Goal: Task Accomplishment & Management: Manage account settings

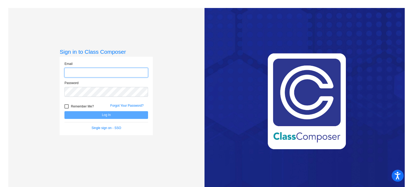
type input "[EMAIL_ADDRESS][DOMAIN_NAME]"
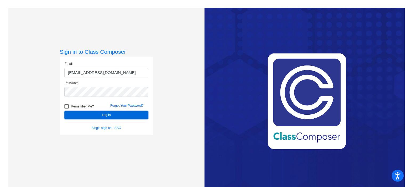
click at [131, 116] on button "Log In" at bounding box center [106, 115] width 84 height 8
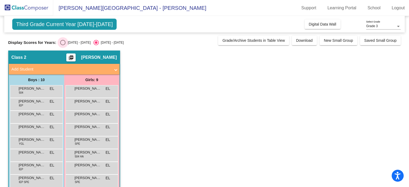
click at [63, 44] on div "Select an option" at bounding box center [62, 42] width 5 height 5
click at [63, 45] on input "[DATE] - [DATE]" at bounding box center [63, 45] width 0 height 0
radio input "true"
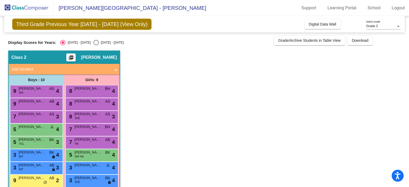
scroll to position [34, 0]
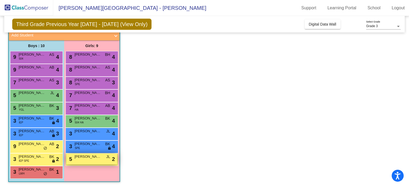
click at [96, 159] on span "[PERSON_NAME]" at bounding box center [88, 156] width 27 height 5
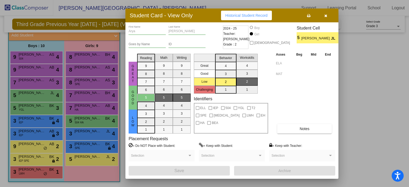
click at [367, 55] on div at bounding box center [204, 93] width 409 height 187
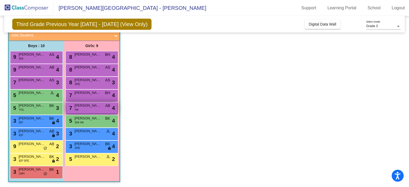
click at [105, 104] on span "AB" at bounding box center [107, 106] width 5 height 6
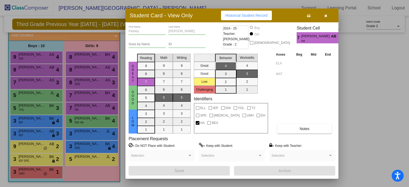
click at [373, 76] on div at bounding box center [204, 93] width 409 height 187
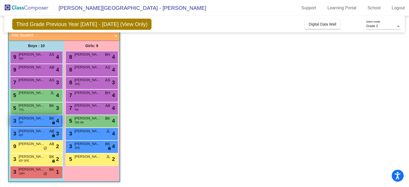
click at [46, 121] on div "3 [PERSON_NAME] IEP BK lock do_not_disturb_alt 4" at bounding box center [35, 120] width 51 height 11
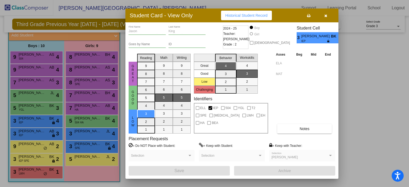
click at [371, 74] on div at bounding box center [204, 93] width 409 height 187
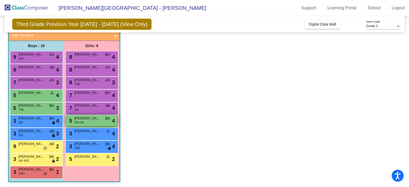
click at [95, 117] on span "[PERSON_NAME]" at bounding box center [88, 118] width 27 height 5
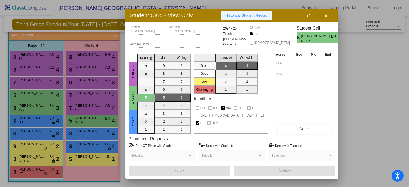
click at [256, 11] on button "Historical Student Record" at bounding box center [246, 16] width 51 height 10
click at [381, 91] on div at bounding box center [204, 93] width 409 height 187
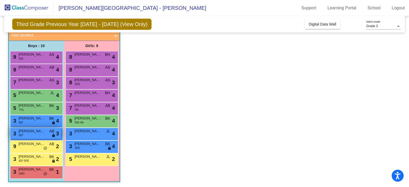
click at [36, 131] on span "[PERSON_NAME]" at bounding box center [32, 131] width 27 height 5
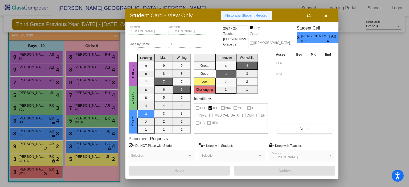
click at [254, 14] on span "Historical Student Record" at bounding box center [246, 15] width 42 height 4
click at [367, 79] on div at bounding box center [204, 93] width 409 height 187
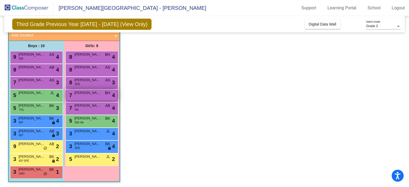
click at [114, 94] on span "4" at bounding box center [113, 95] width 3 height 8
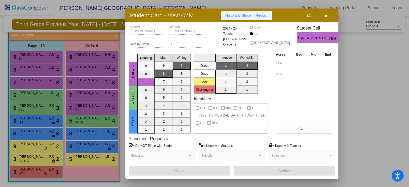
click at [236, 14] on span "Historical Student Record" at bounding box center [246, 15] width 42 height 4
click at [347, 59] on div at bounding box center [204, 93] width 409 height 187
